Goal: Transaction & Acquisition: Purchase product/service

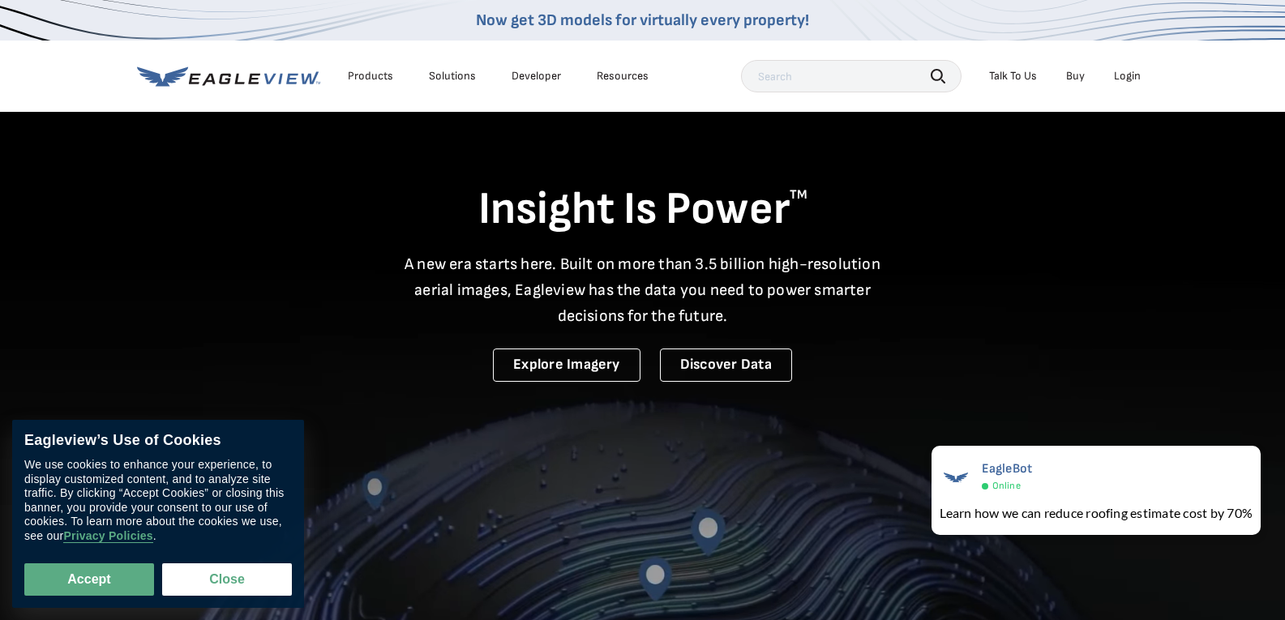
click at [1134, 75] on div "Login" at bounding box center [1127, 76] width 27 height 15
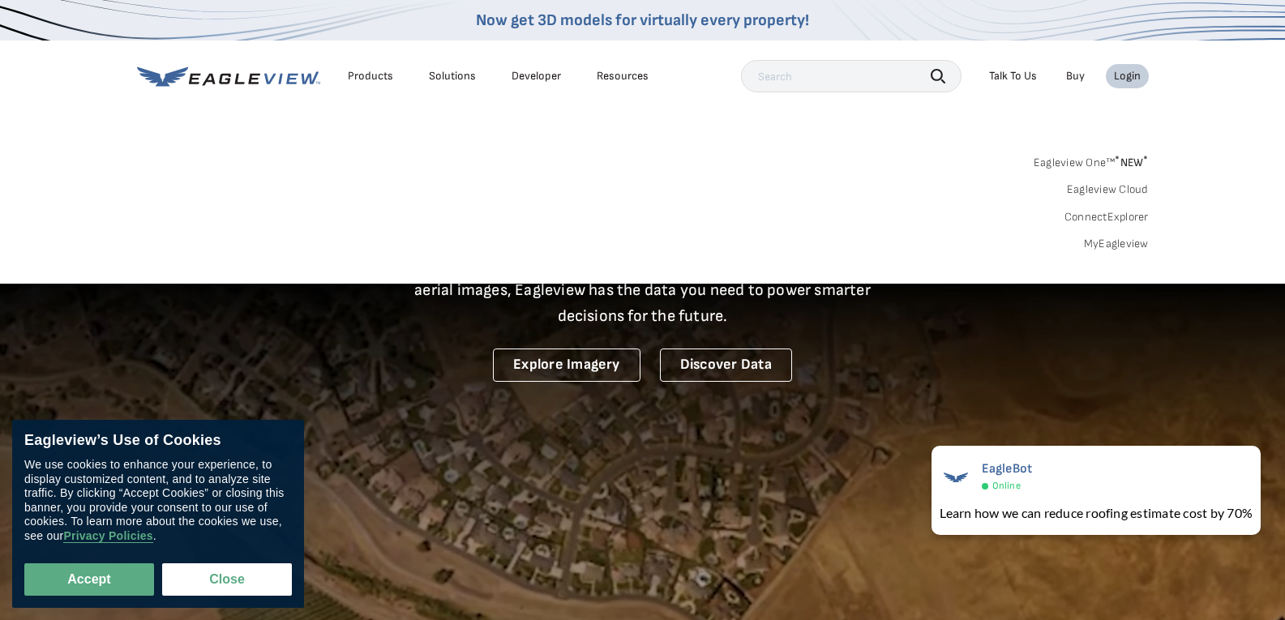
click at [1126, 242] on link "MyEagleview" at bounding box center [1116, 244] width 65 height 15
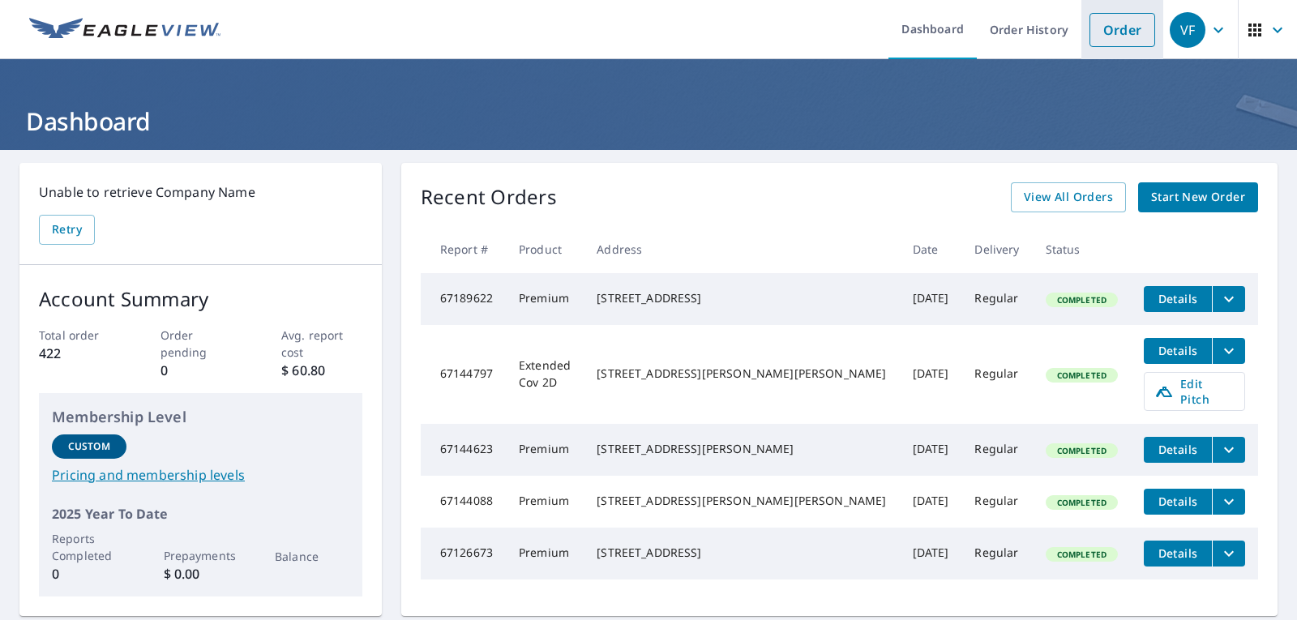
click at [1107, 28] on link "Order" at bounding box center [1122, 30] width 66 height 34
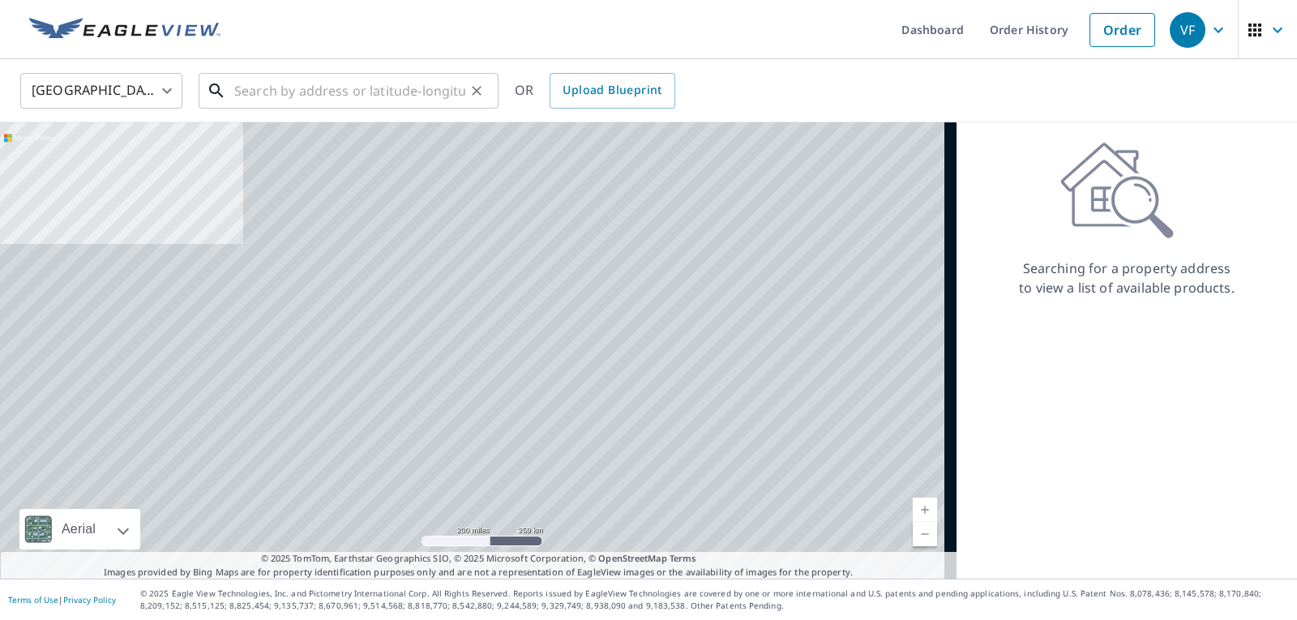
click at [287, 92] on input "text" at bounding box center [349, 90] width 231 height 45
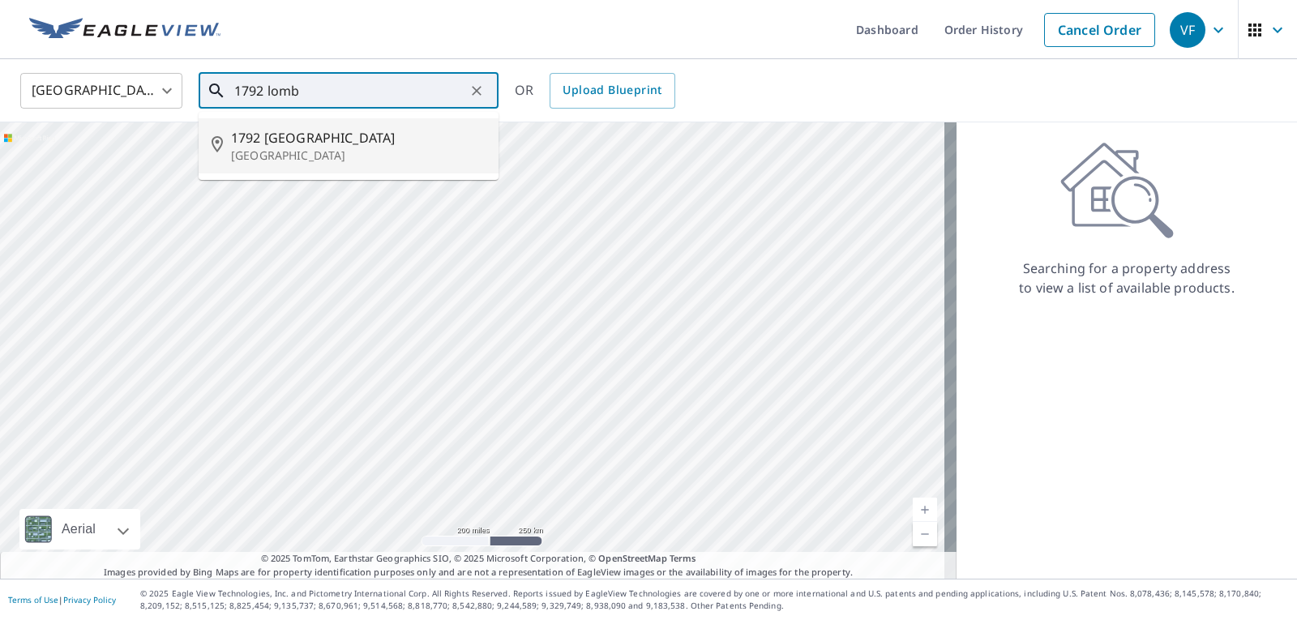
click at [281, 134] on span "1792 Lombardy" at bounding box center [358, 137] width 254 height 19
type input "1792 Lombardy Highland, MI 48356"
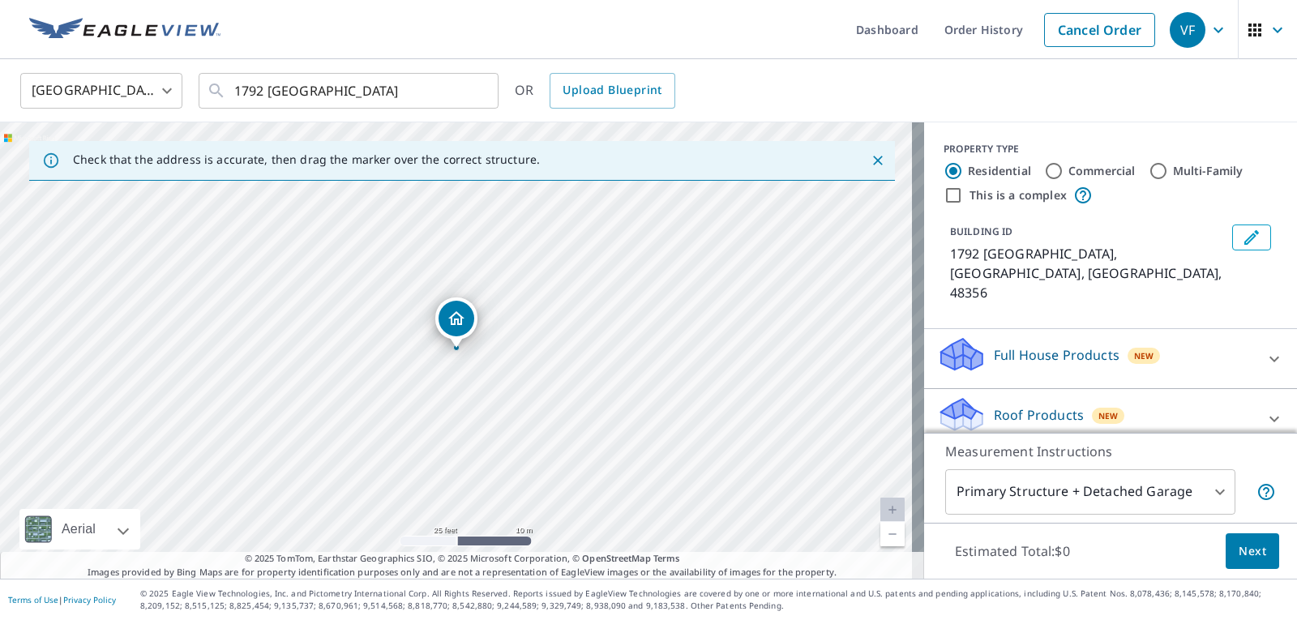
click at [1096, 345] on p "Full House Products" at bounding box center [1057, 354] width 126 height 19
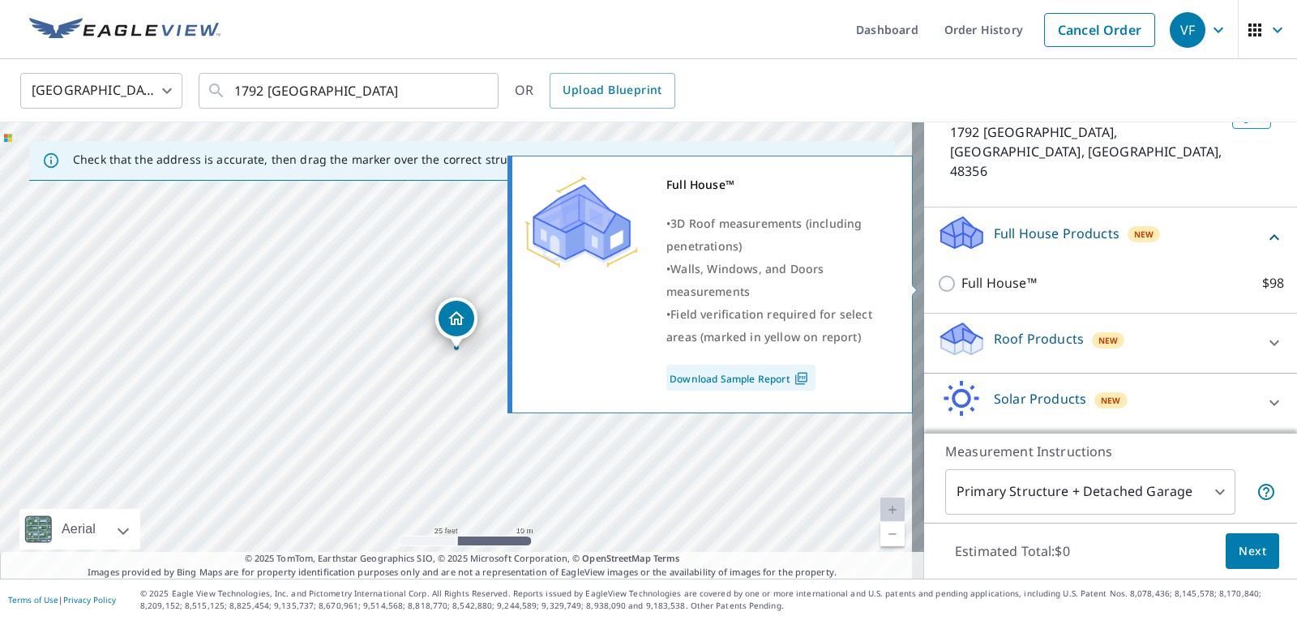
scroll to position [143, 0]
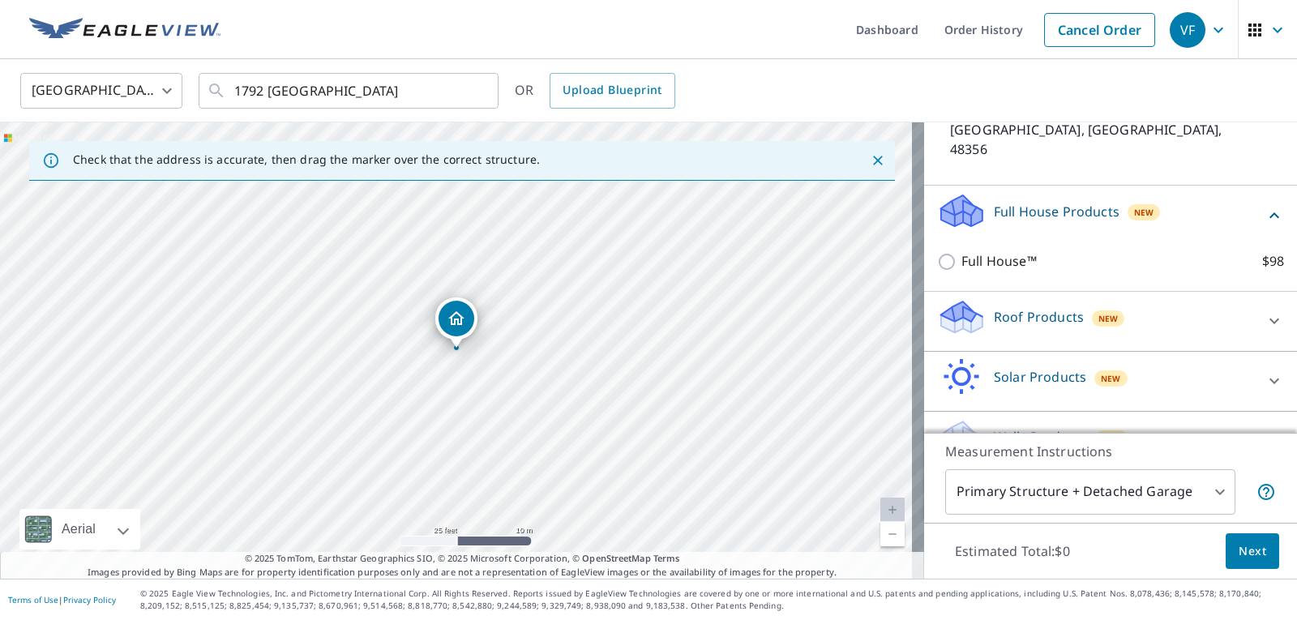
click at [1160, 298] on div "Roof Products New" at bounding box center [1096, 321] width 318 height 46
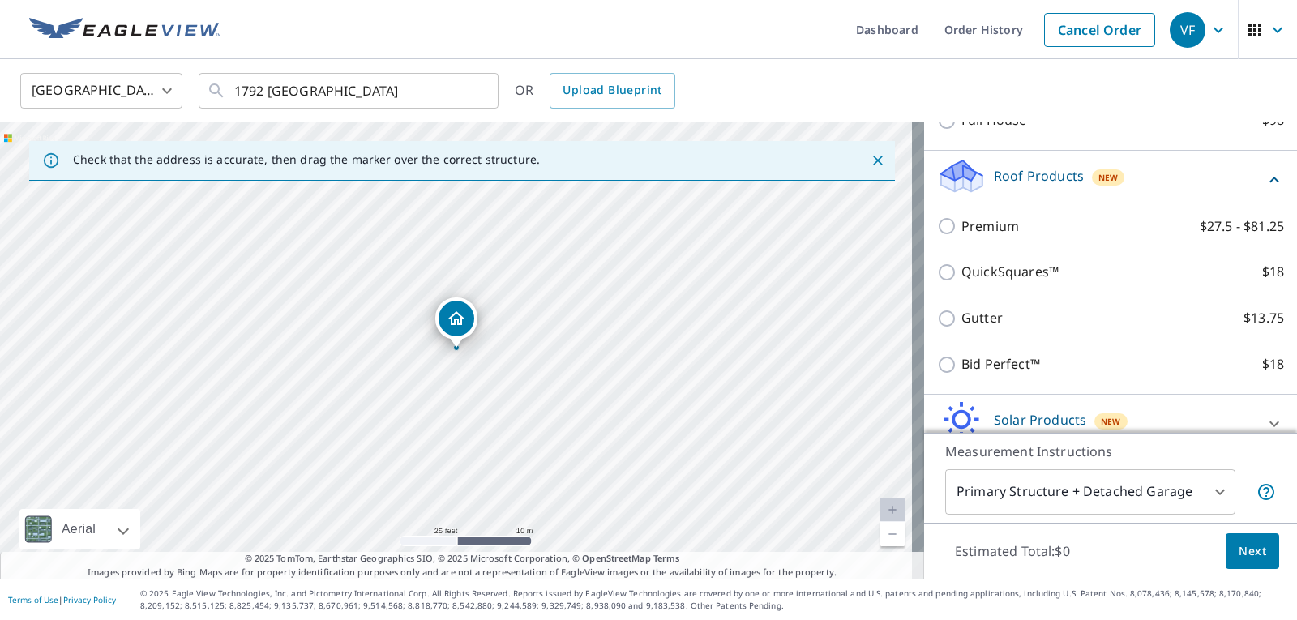
scroll to position [306, 0]
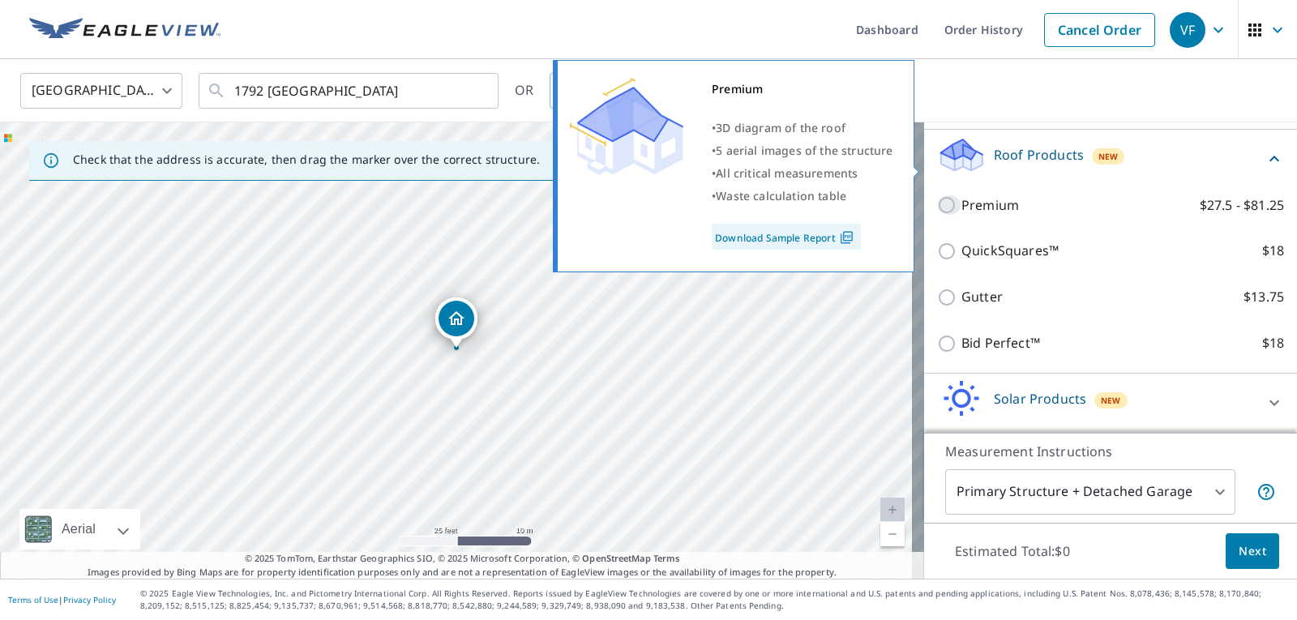
click at [943, 195] on input "Premium $27.5 - $81.25" at bounding box center [949, 204] width 24 height 19
checkbox input "true"
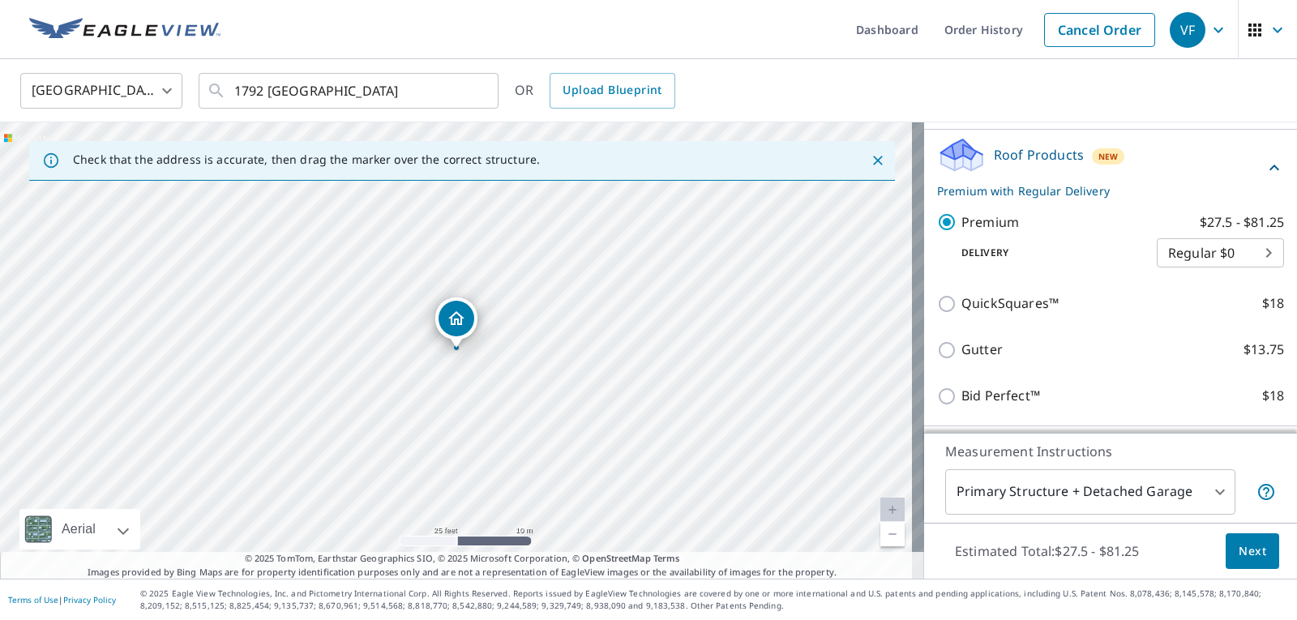
click at [1243, 551] on span "Next" at bounding box center [1252, 551] width 28 height 20
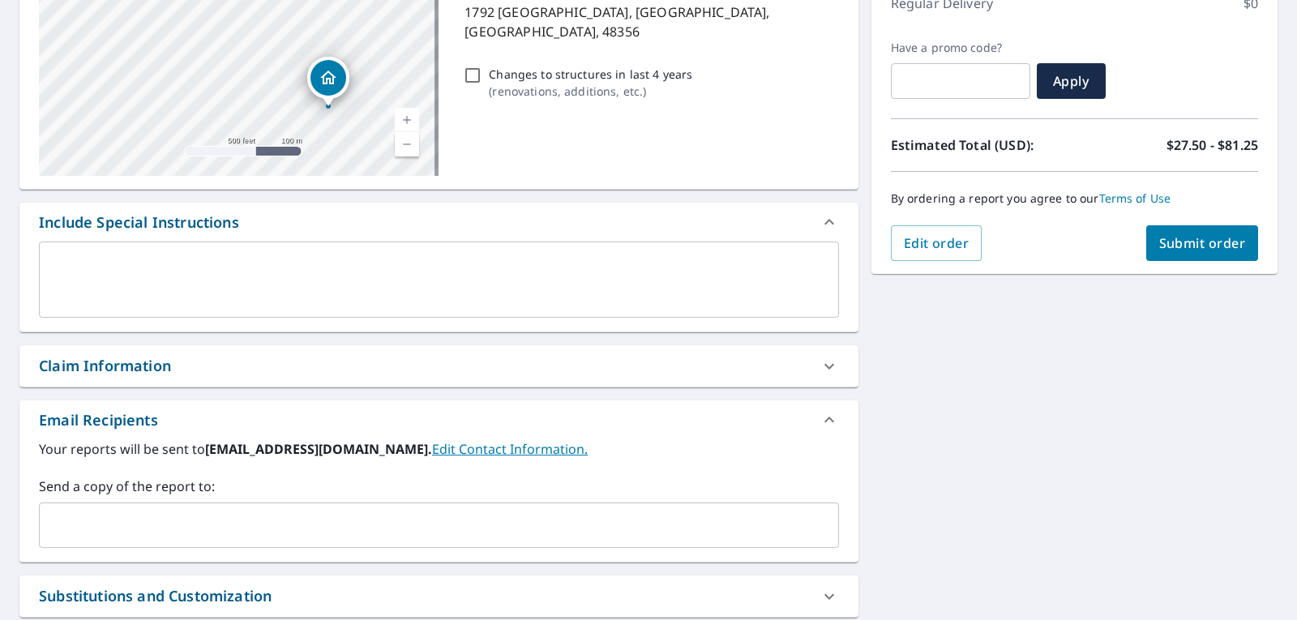
scroll to position [324, 0]
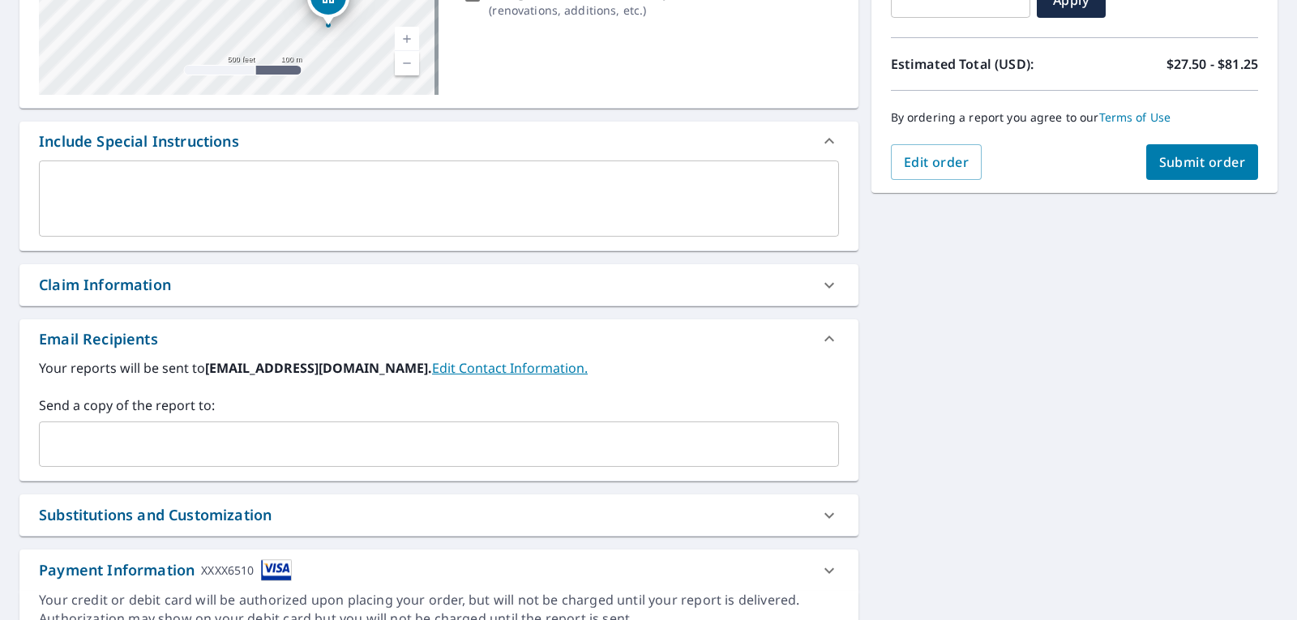
click at [185, 440] on input "text" at bounding box center [426, 444] width 761 height 31
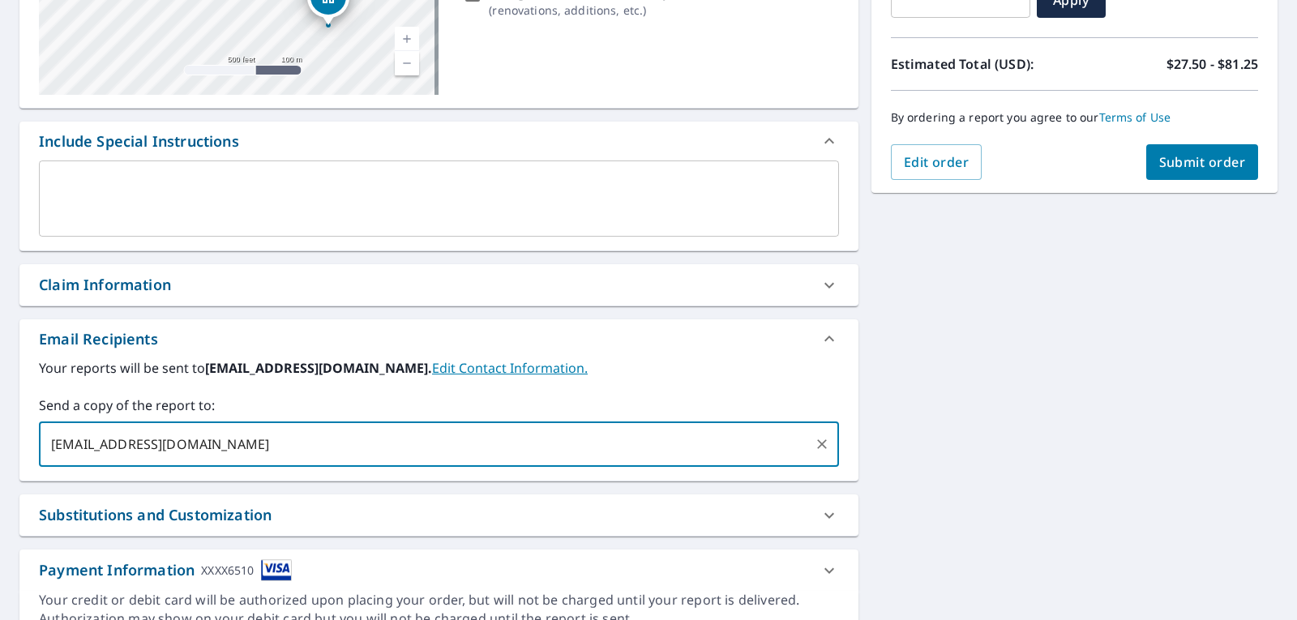
type input "evan@fergusonroofinginc.com"
click at [1159, 163] on span "Submit order" at bounding box center [1202, 162] width 87 height 18
checkbox input "true"
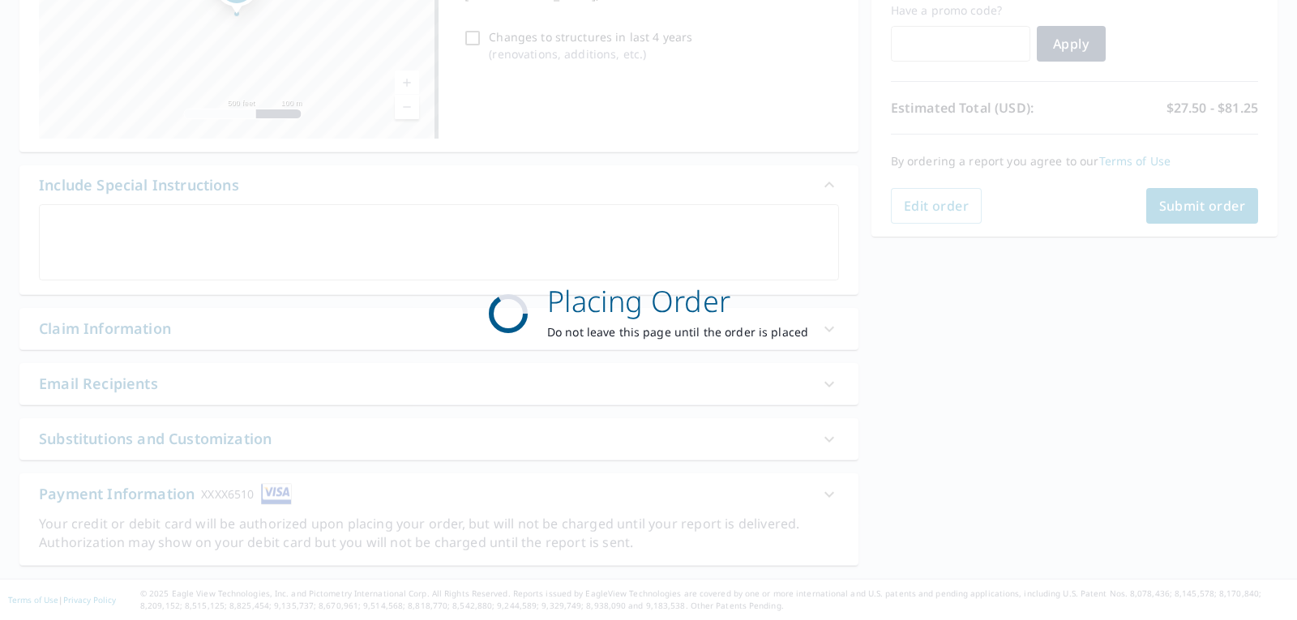
scroll to position [280, 0]
